Goal: Task Accomplishment & Management: Manage account settings

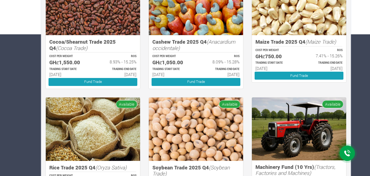
scroll to position [140, 0]
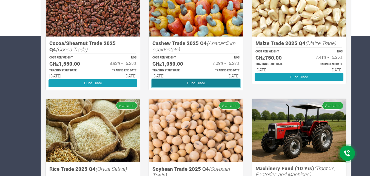
click at [234, 82] on link "Fund Trade" at bounding box center [195, 83] width 89 height 8
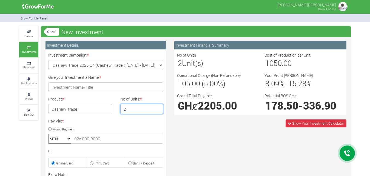
click at [159, 107] on input "2" at bounding box center [141, 109] width 43 height 10
click at [159, 107] on input "3" at bounding box center [141, 109] width 43 height 10
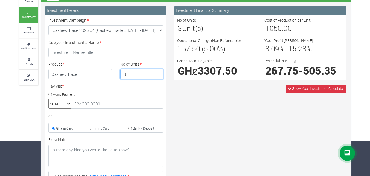
scroll to position [55, 0]
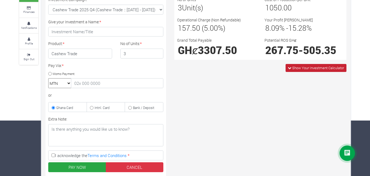
click at [325, 67] on span "Show Your Investment Calculator" at bounding box center [318, 67] width 52 height 5
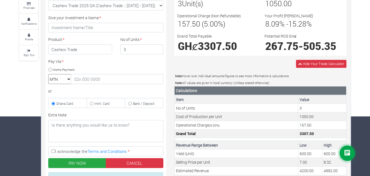
scroll to position [44, 0]
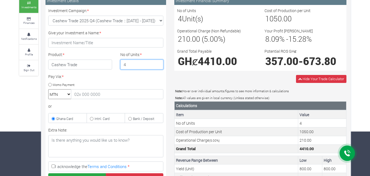
click at [157, 62] on input "4" at bounding box center [141, 64] width 43 height 10
type input "5"
click at [157, 62] on input "5" at bounding box center [141, 64] width 43 height 10
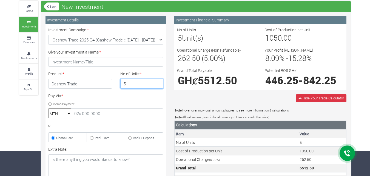
scroll to position [25, 0]
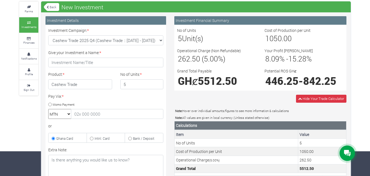
click at [52, 7] on link "Back" at bounding box center [51, 6] width 15 height 9
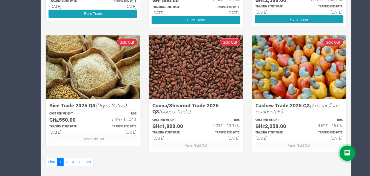
scroll to position [331, 0]
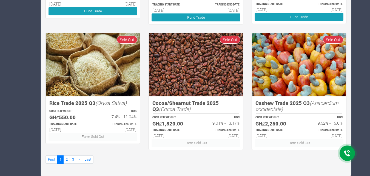
click at [169, 122] on h5 "GHȼ1,820.00" at bounding box center [171, 123] width 39 height 6
click at [68, 159] on link "2" at bounding box center [66, 159] width 7 height 8
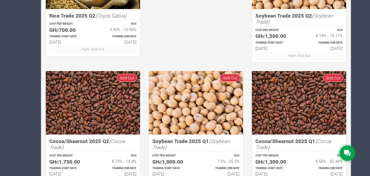
scroll to position [331, 0]
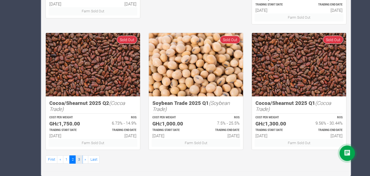
click at [79, 161] on link "3" at bounding box center [79, 159] width 7 height 8
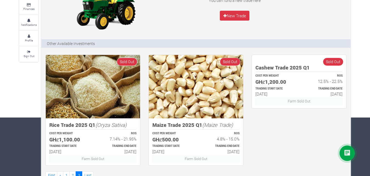
scroll to position [74, 0]
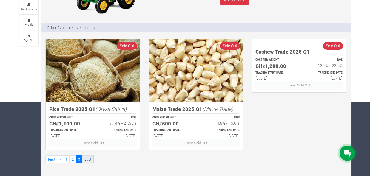
click at [90, 158] on link "Last" at bounding box center [88, 159] width 12 height 8
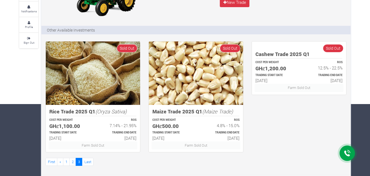
scroll to position [74, 0]
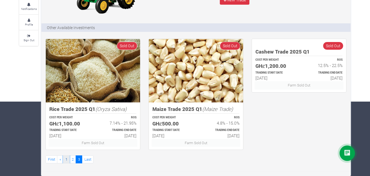
click at [68, 158] on link "1" at bounding box center [66, 159] width 7 height 8
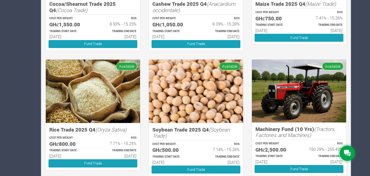
scroll to position [138, 0]
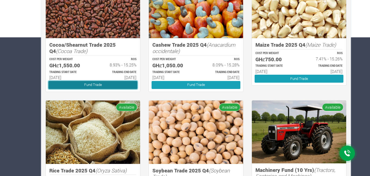
click at [102, 84] on link "Fund Trade" at bounding box center [92, 85] width 89 height 8
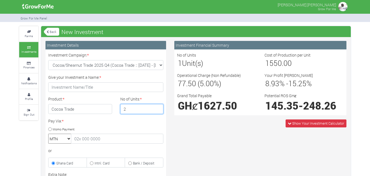
click at [158, 107] on input "2" at bounding box center [141, 109] width 43 height 10
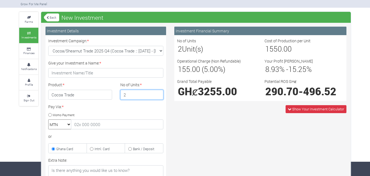
scroll to position [11, 0]
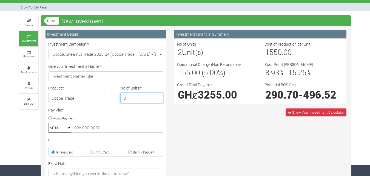
click at [158, 95] on input "3" at bounding box center [141, 98] width 43 height 10
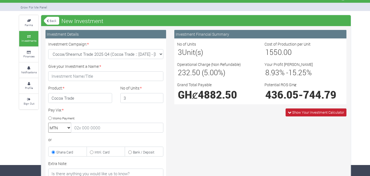
click at [315, 111] on span "Show Your Investment Calculator" at bounding box center [318, 112] width 52 height 5
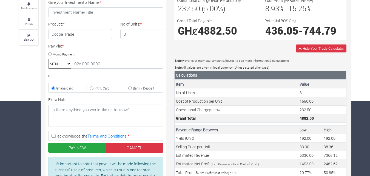
scroll to position [4, 0]
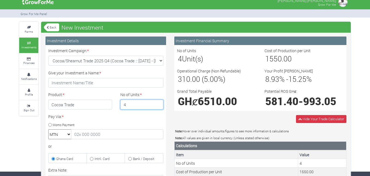
type input "4"
click at [157, 102] on input "4" at bounding box center [141, 104] width 43 height 10
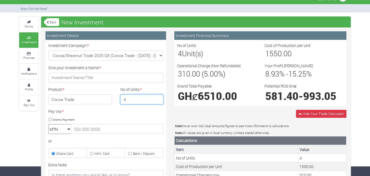
scroll to position [0, 0]
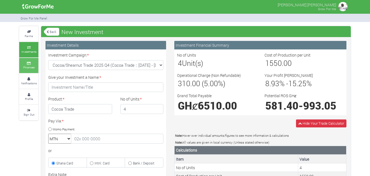
click at [28, 64] on icon at bounding box center [29, 63] width 16 height 3
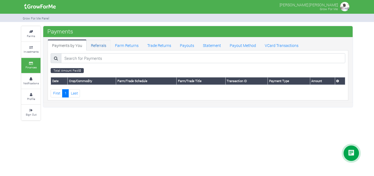
click at [105, 44] on link "Referrals" at bounding box center [99, 44] width 24 height 11
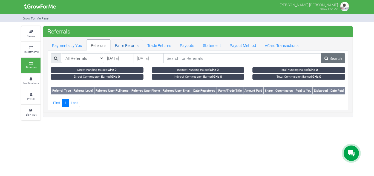
click at [130, 46] on link "Farm Returns" at bounding box center [127, 44] width 32 height 11
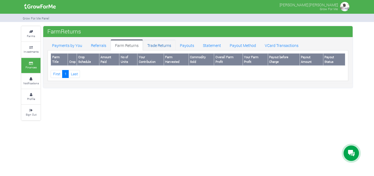
click at [164, 45] on link "Trade Returns" at bounding box center [159, 44] width 33 height 11
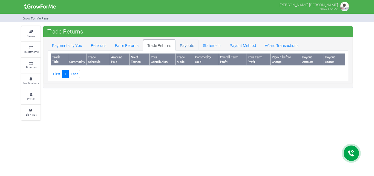
click at [188, 45] on link "Payouts" at bounding box center [187, 44] width 23 height 11
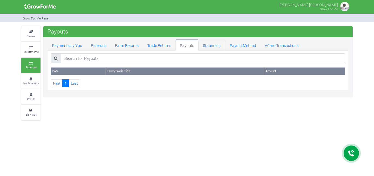
click at [208, 45] on link "Statement" at bounding box center [212, 44] width 27 height 11
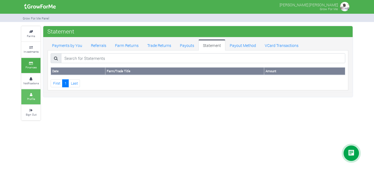
click at [34, 93] on link "Profile" at bounding box center [30, 96] width 19 height 15
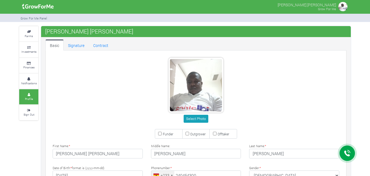
type input "24 045 4300"
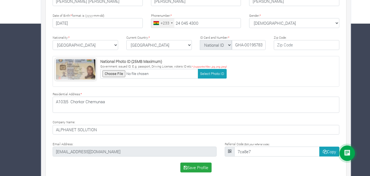
scroll to position [154, 0]
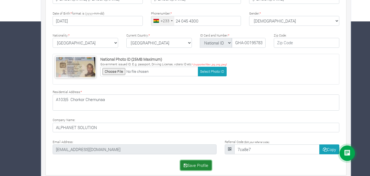
click at [205, 165] on button "Save Profile" at bounding box center [195, 165] width 31 height 10
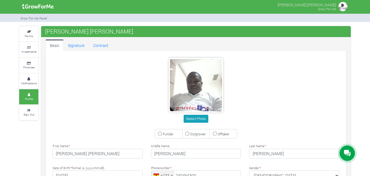
type input "24 045 4300"
click at [161, 133] on input "Funder" at bounding box center [160, 133] width 4 height 4
checkbox input "true"
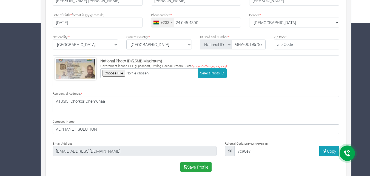
scroll to position [160, 0]
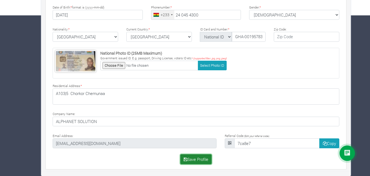
click at [205, 162] on button "Save Profile" at bounding box center [195, 159] width 31 height 10
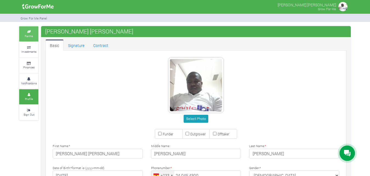
click at [28, 34] on small "Farms" at bounding box center [29, 36] width 8 height 4
